Goal: Find specific page/section: Find specific page/section

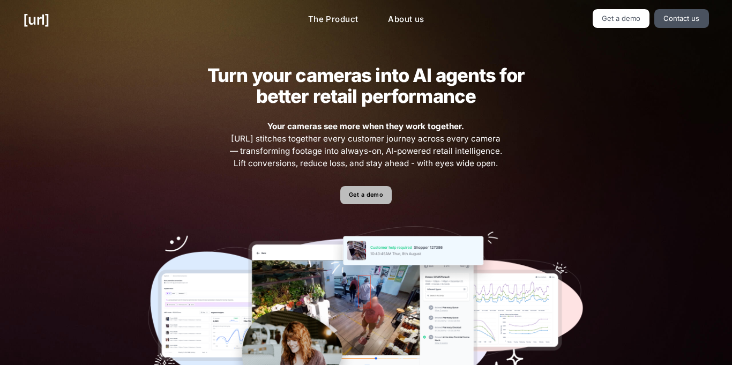
click at [374, 194] on link "Get a demo" at bounding box center [365, 195] width 51 height 19
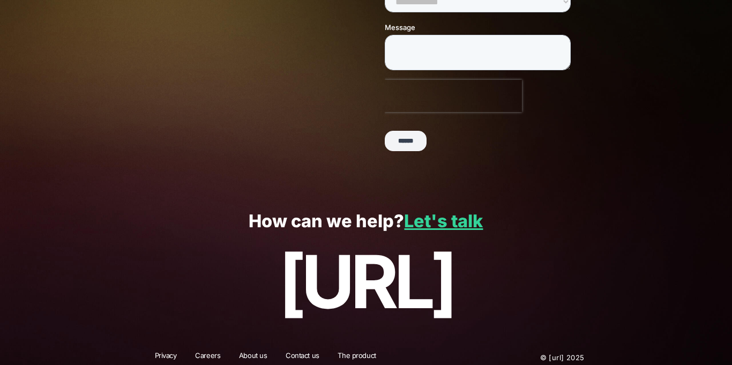
scroll to position [278, 0]
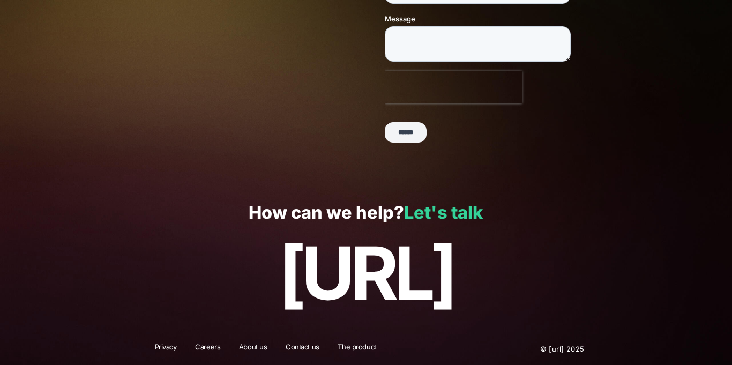
click at [477, 214] on link "Let's talk" at bounding box center [443, 212] width 79 height 21
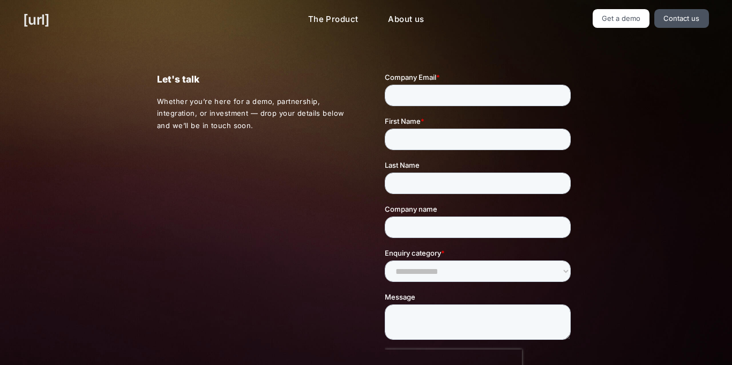
click at [43, 24] on link "[URL]" at bounding box center [36, 19] width 26 height 21
